Goal: Task Accomplishment & Management: Manage account settings

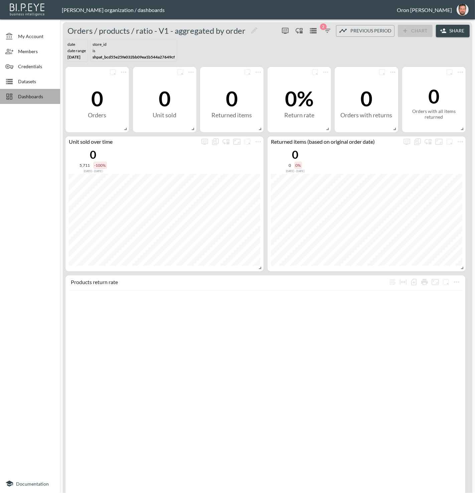
click at [39, 100] on div "Dashboards" at bounding box center [30, 96] width 60 height 15
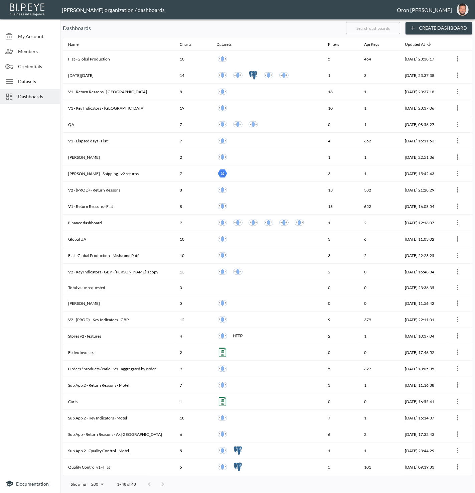
click at [357, 36] on div at bounding box center [268, 35] width 410 height 3
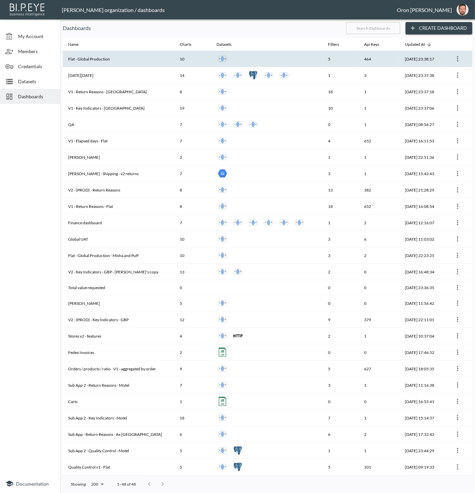
click at [92, 59] on th "Flat - Global Production" at bounding box center [119, 59] width 112 height 16
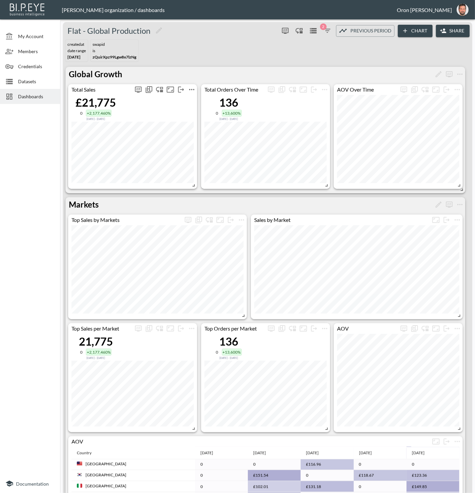
click at [189, 87] on icon "more" at bounding box center [192, 90] width 8 height 8
click at [192, 100] on li "Edit" at bounding box center [192, 102] width 52 height 12
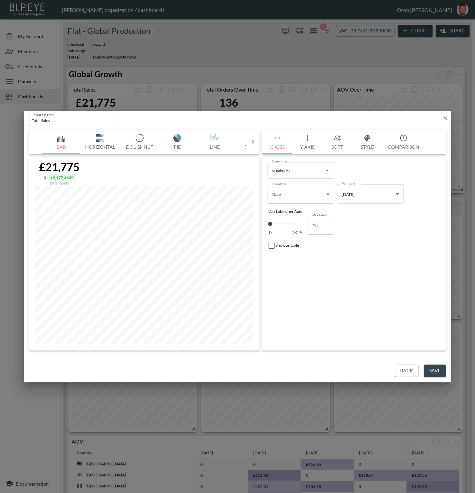
click at [212, 140] on img "button" at bounding box center [215, 138] width 27 height 8
click at [339, 138] on icon "button" at bounding box center [338, 138] width 8 height 8
click at [366, 137] on icon "button" at bounding box center [368, 138] width 6 height 6
click at [277, 221] on div at bounding box center [273, 223] width 10 height 10
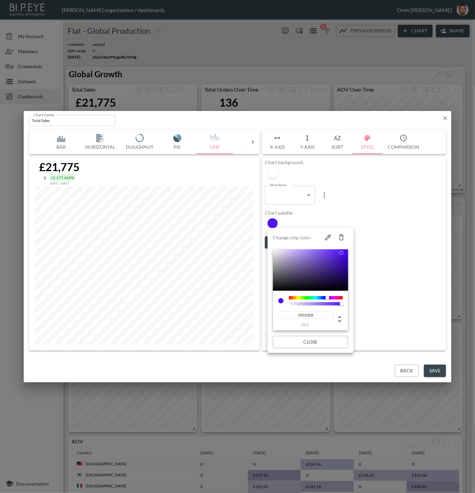
type input "80"
drag, startPoint x: 340, startPoint y: 304, endPoint x: 298, endPoint y: 303, distance: 42.1
click at [298, 303] on div at bounding box center [298, 304] width 4 height 4
type input "0.27"
click at [304, 303] on div at bounding box center [304, 304] width 4 height 4
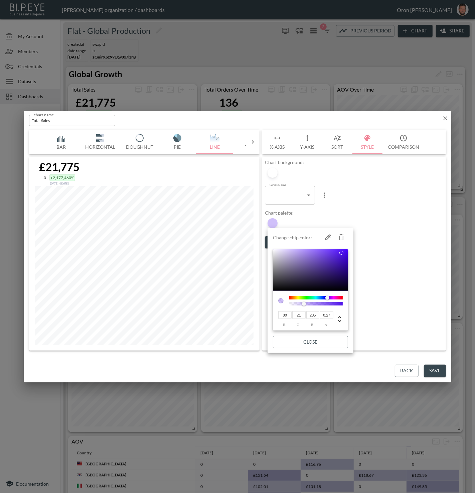
click at [447, 120] on div at bounding box center [237, 246] width 475 height 493
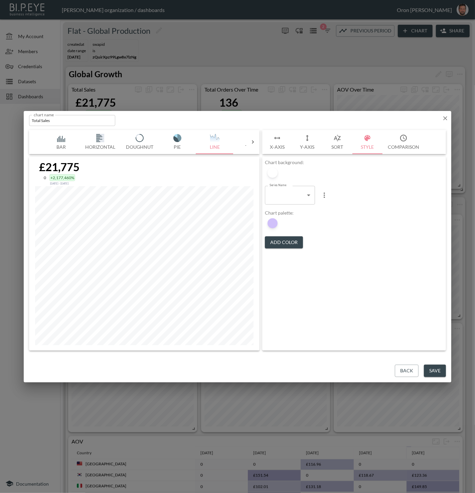
click at [447, 119] on icon "button" at bounding box center [446, 118] width 4 height 4
